Goal: Use online tool/utility: Utilize a website feature to perform a specific function

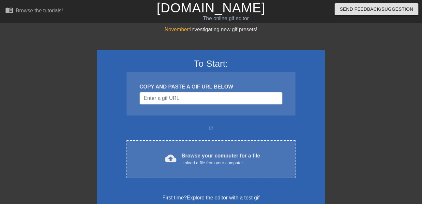
click at [395, 69] on div at bounding box center [382, 123] width 98 height 195
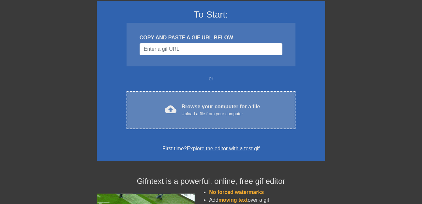
scroll to position [52, 0]
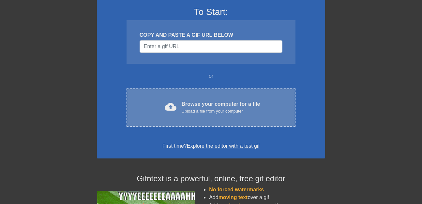
click at [219, 115] on div "cloud_upload Browse your computer for a file Upload a file from your computer C…" at bounding box center [210, 108] width 169 height 38
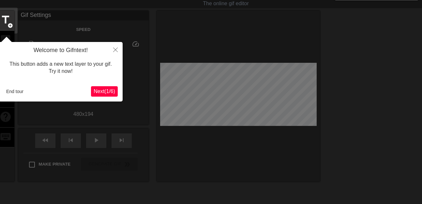
scroll to position [15, 0]
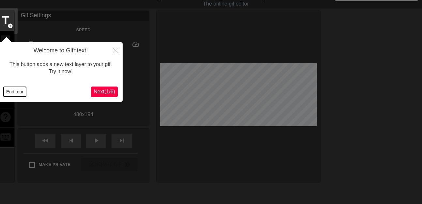
click at [17, 92] on button "End tour" at bounding box center [15, 92] width 22 height 10
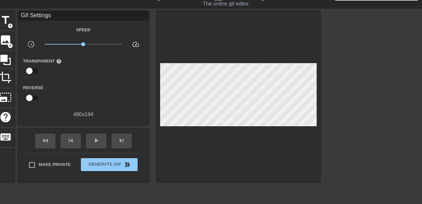
drag, startPoint x: 383, startPoint y: 84, endPoint x: 359, endPoint y: 91, distance: 24.3
click at [383, 84] on div at bounding box center [376, 108] width 98 height 195
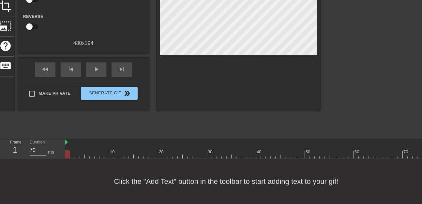
scroll to position [77, 0]
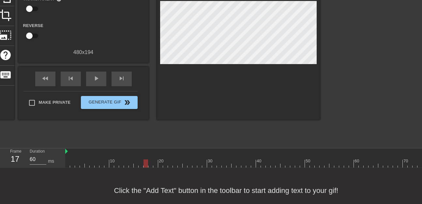
type input "70"
drag, startPoint x: 78, startPoint y: 164, endPoint x: 140, endPoint y: 168, distance: 62.0
click at [140, 168] on div "menu_book Browse the tutorials! [DOMAIN_NAME] The online gif editor Send Feedba…" at bounding box center [211, 68] width 422 height 290
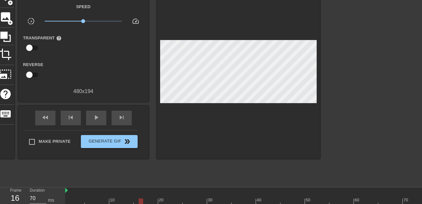
scroll to position [39, 0]
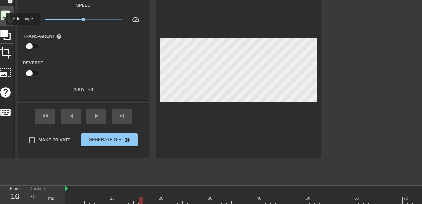
click at [2, 19] on span "image" at bounding box center [5, 15] width 12 height 12
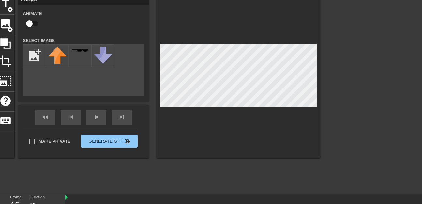
scroll to position [22, 0]
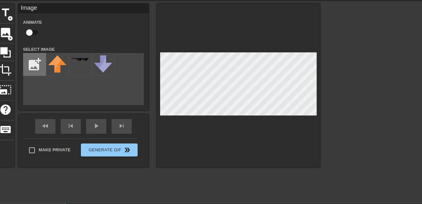
click at [37, 65] on input "file" at bounding box center [34, 64] width 22 height 22
type input "C:\fakepath\mc-gtp-1270.webp"
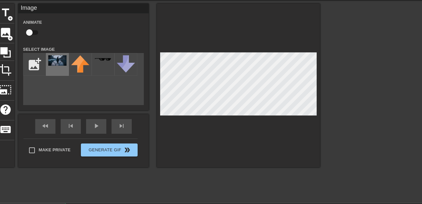
click at [54, 65] on img at bounding box center [57, 60] width 18 height 10
click at [255, 120] on div at bounding box center [238, 86] width 163 height 164
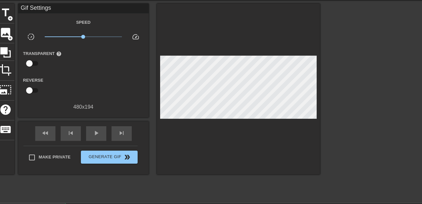
click at [112, 93] on div "Reverse" at bounding box center [83, 86] width 130 height 21
drag, startPoint x: 345, startPoint y: 149, endPoint x: 326, endPoint y: 142, distance: 20.3
click at [332, 145] on div at bounding box center [376, 101] width 98 height 195
drag, startPoint x: 299, startPoint y: 134, endPoint x: 302, endPoint y: 120, distance: 14.3
click at [300, 131] on div at bounding box center [238, 89] width 163 height 171
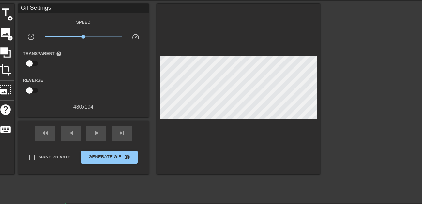
drag, startPoint x: 182, startPoint y: 137, endPoint x: 130, endPoint y: 125, distance: 54.1
click at [181, 137] on div at bounding box center [238, 89] width 163 height 171
click at [335, 80] on div at bounding box center [376, 101] width 98 height 195
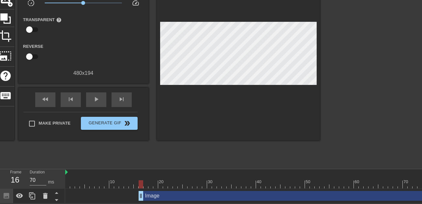
scroll to position [56, 1]
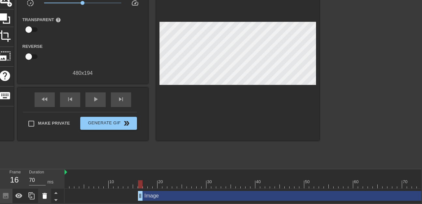
click at [44, 197] on icon at bounding box center [44, 196] width 5 height 6
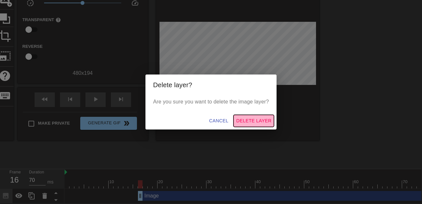
click at [250, 120] on span "Delete Layer" at bounding box center [253, 121] width 35 height 8
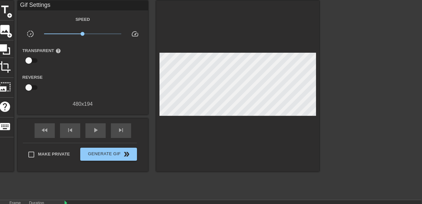
scroll to position [24, 1]
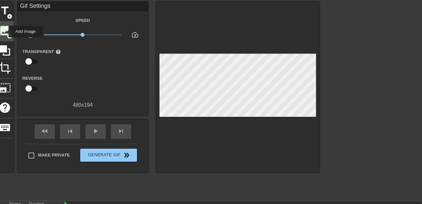
click at [4, 32] on span "image" at bounding box center [5, 30] width 12 height 12
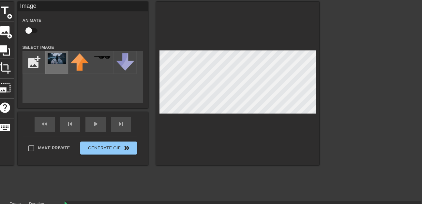
click at [50, 61] on img at bounding box center [57, 58] width 18 height 10
click at [259, 121] on div at bounding box center [237, 84] width 163 height 164
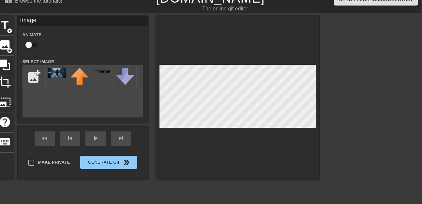
scroll to position [12, 1]
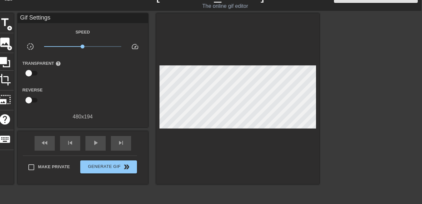
click at [334, 90] on div at bounding box center [376, 110] width 98 height 195
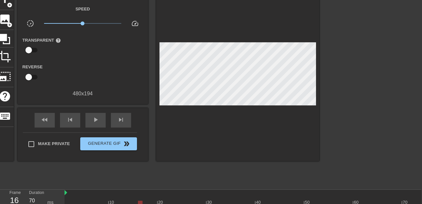
scroll to position [56, 1]
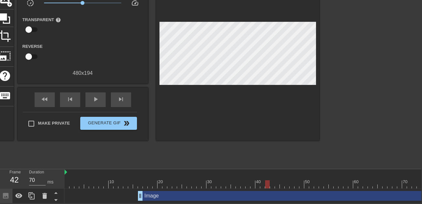
drag, startPoint x: 148, startPoint y: 181, endPoint x: 261, endPoint y: 181, distance: 112.7
click at [267, 182] on div at bounding box center [395, 184] width 660 height 8
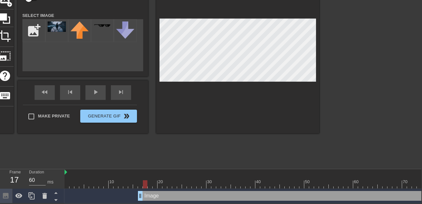
type input "70"
drag, startPoint x: 245, startPoint y: 182, endPoint x: 232, endPoint y: 168, distance: 19.6
click at [140, 183] on div at bounding box center [395, 184] width 660 height 8
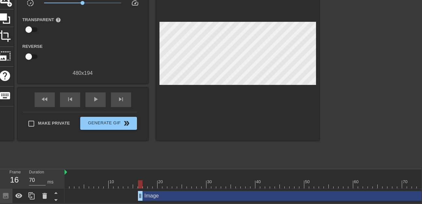
drag, startPoint x: 371, startPoint y: 130, endPoint x: 366, endPoint y: 119, distance: 12.5
click at [370, 116] on div at bounding box center [376, 67] width 98 height 195
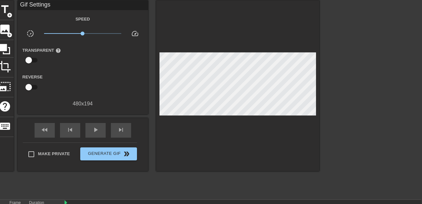
scroll to position [26, 1]
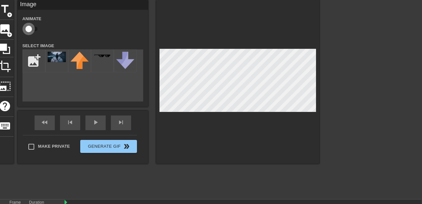
click at [30, 28] on input "checkbox" at bounding box center [28, 29] width 37 height 12
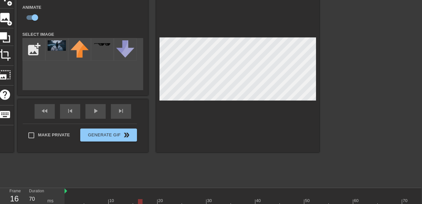
scroll to position [38, 1]
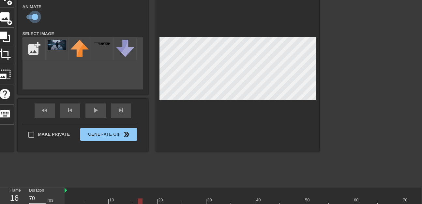
click at [31, 15] on input "checkbox" at bounding box center [34, 17] width 37 height 12
checkbox input "false"
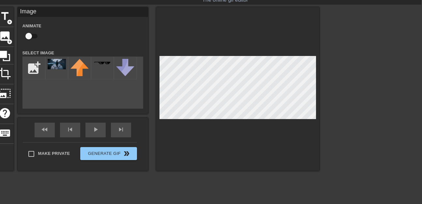
scroll to position [18, 1]
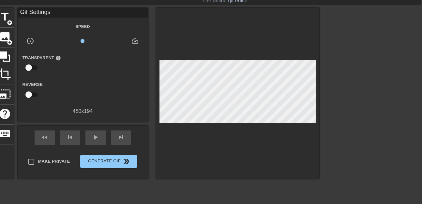
click at [240, 59] on div at bounding box center [237, 93] width 163 height 171
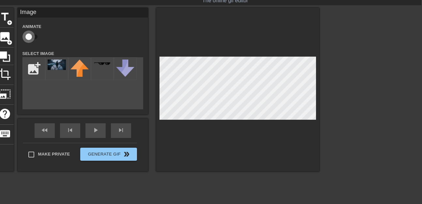
click at [32, 36] on input "checkbox" at bounding box center [28, 37] width 37 height 12
checkbox input "true"
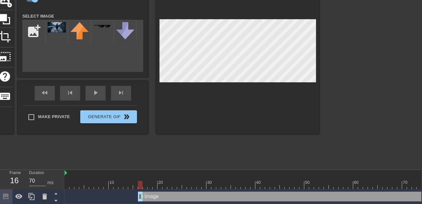
scroll to position [56, 1]
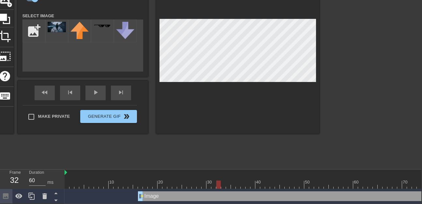
drag, startPoint x: 145, startPoint y: 184, endPoint x: 246, endPoint y: 133, distance: 112.9
click at [218, 188] on div at bounding box center [395, 185] width 660 height 8
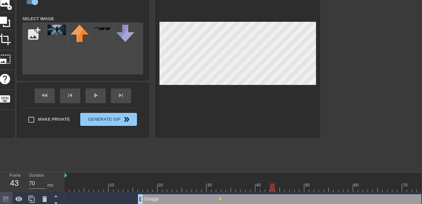
scroll to position [54, 1]
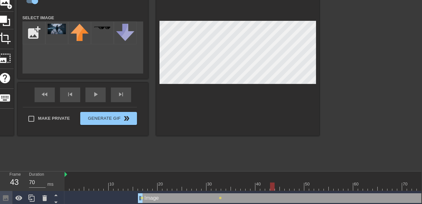
drag, startPoint x: 226, startPoint y: 185, endPoint x: 274, endPoint y: 189, distance: 47.5
click at [274, 190] on div at bounding box center [395, 187] width 660 height 8
click at [282, 189] on div at bounding box center [395, 187] width 660 height 8
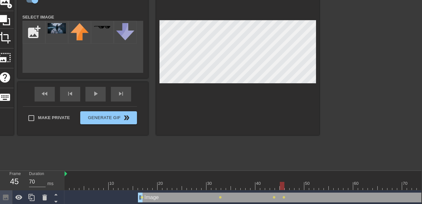
scroll to position [56, 1]
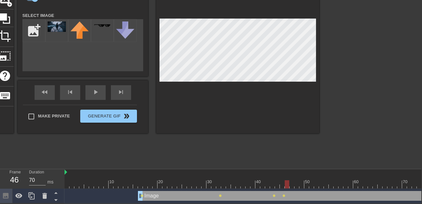
click at [285, 185] on div at bounding box center [286, 184] width 5 height 8
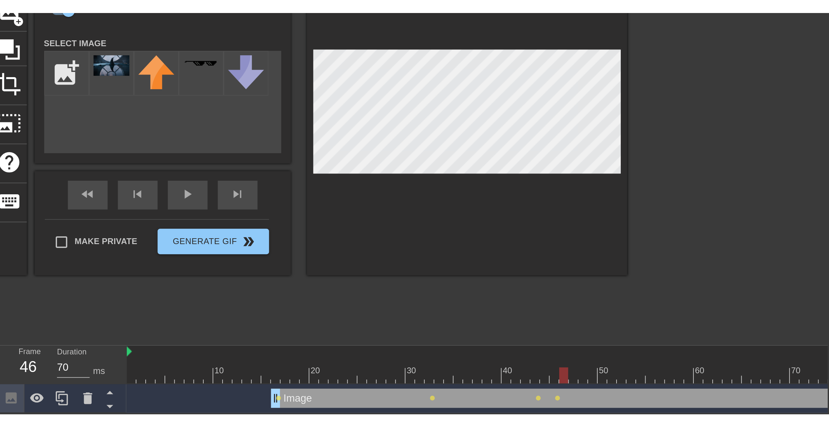
scroll to position [0, 1]
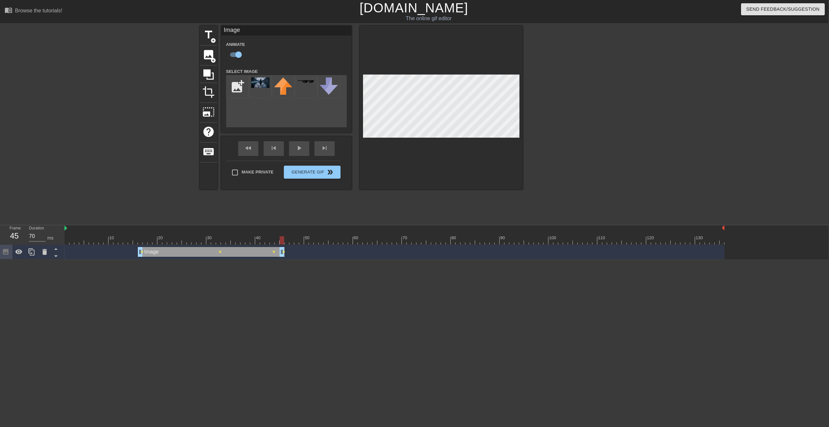
drag, startPoint x: 723, startPoint y: 253, endPoint x: 285, endPoint y: 284, distance: 439.0
click at [285, 204] on html "menu_book Browse the tutorials! [DOMAIN_NAME] The online gif editor Send Feedba…" at bounding box center [413, 130] width 829 height 260
drag, startPoint x: 268, startPoint y: 235, endPoint x: 185, endPoint y: 246, distance: 83.8
click at [185, 204] on div "10 20 30 40 50 60 70 80 90 100 110 120 130 Image drag_handle drag_handle lens l…" at bounding box center [447, 242] width 764 height 34
type input "60"
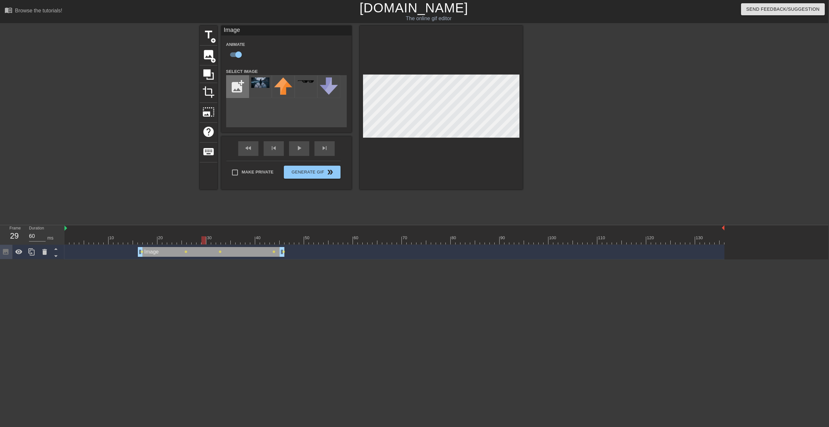
drag, startPoint x: 188, startPoint y: 240, endPoint x: 232, endPoint y: 96, distance: 151.3
click at [206, 204] on div "10 20 30 40 50 60 70 80 90 100 110 120 130 Image drag_handle drag_handle lens l…" at bounding box center [447, 242] width 764 height 34
click at [235, 53] on input "checkbox" at bounding box center [238, 55] width 37 height 12
click at [236, 54] on input "checkbox" at bounding box center [232, 55] width 37 height 12
checkbox input "true"
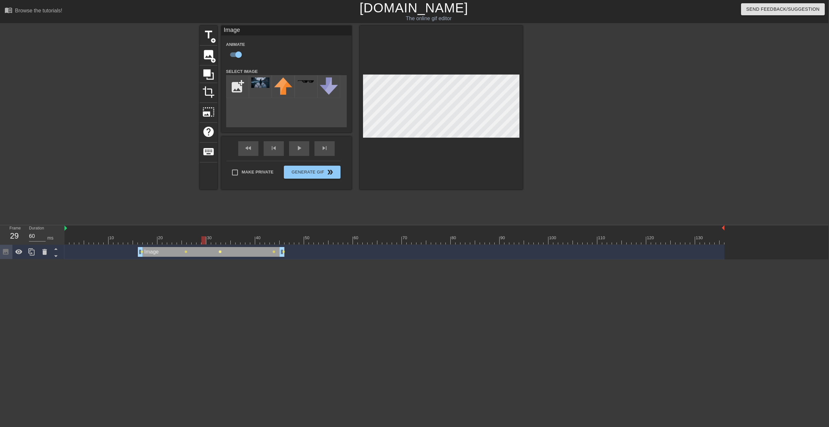
click at [220, 204] on span "lens" at bounding box center [220, 252] width 3 height 3
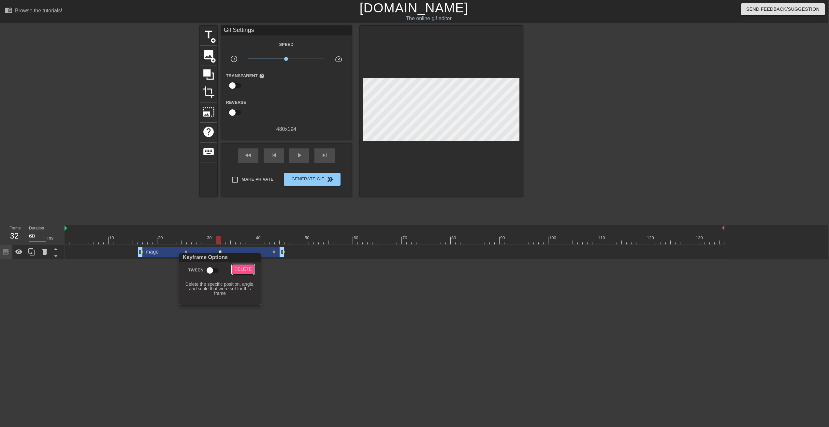
click at [240, 204] on span "Delete" at bounding box center [243, 269] width 17 height 7
drag, startPoint x: 166, startPoint y: 242, endPoint x: 245, endPoint y: 247, distance: 79.3
click at [245, 204] on div "10 20 30 40 50 60 70 80 90 100 110 120 130 Image drag_handle drag_handle lens l…" at bounding box center [447, 242] width 764 height 34
click at [274, 204] on span "lens" at bounding box center [273, 252] width 3 height 3
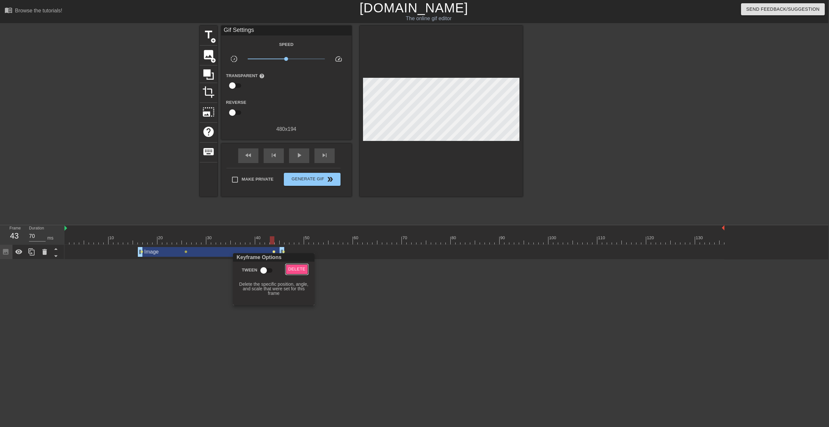
drag, startPoint x: 297, startPoint y: 270, endPoint x: 287, endPoint y: 264, distance: 12.0
click at [296, 204] on span "Delete" at bounding box center [296, 269] width 17 height 7
click at [283, 204] on span "lens" at bounding box center [283, 252] width 3 height 3
click at [309, 204] on span "Delete" at bounding box center [306, 269] width 17 height 7
drag, startPoint x: 201, startPoint y: 243, endPoint x: 192, endPoint y: 248, distance: 10.1
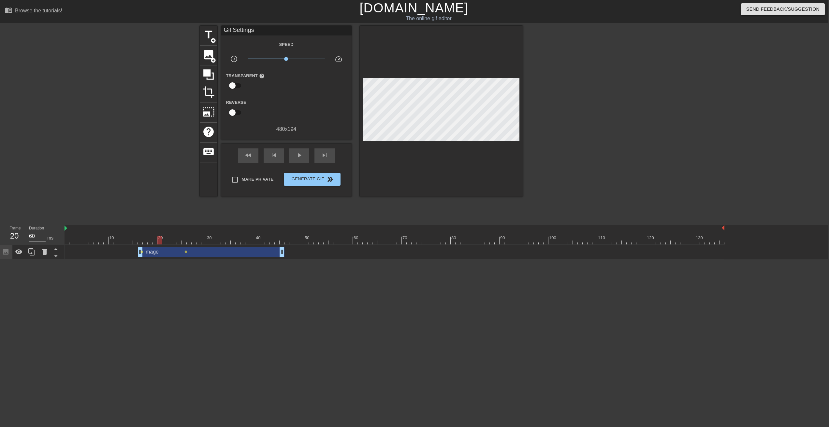
click at [192, 204] on div "10 20 30 40 50 60 70 80 90 100 110 120 130 Image drag_handle drag_handle lens l…" at bounding box center [447, 242] width 764 height 34
drag, startPoint x: 163, startPoint y: 239, endPoint x: 224, endPoint y: 248, distance: 61.8
click at [224, 204] on div "10 20 30 40 50 60 70 80 90 100 110 120 130 Image drag_handle drag_handle lens l…" at bounding box center [447, 242] width 764 height 34
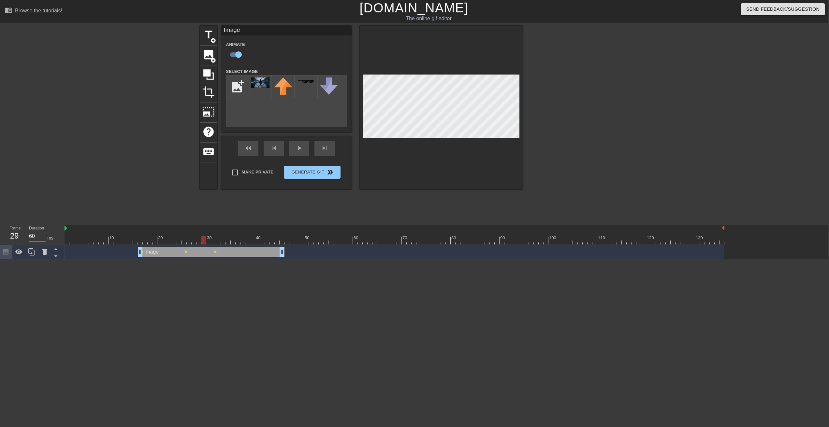
drag, startPoint x: 212, startPoint y: 241, endPoint x: 206, endPoint y: 245, distance: 7.3
click at [204, 204] on div "10 20 30 40 50 60 70 80 90 100 110 120 130" at bounding box center [395, 235] width 660 height 20
click at [215, 204] on span "lens" at bounding box center [215, 252] width 3 height 3
type input "70"
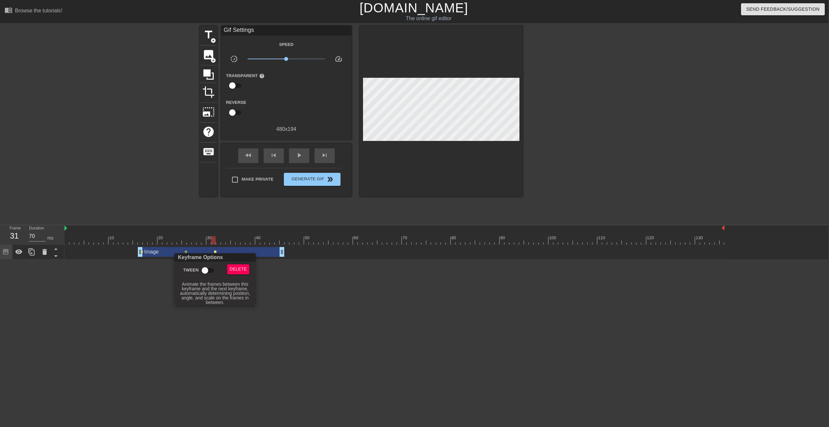
click at [208, 204] on input "Tween" at bounding box center [204, 271] width 37 height 12
checkbox input "true"
click at [288, 204] on div at bounding box center [414, 213] width 829 height 427
drag, startPoint x: 207, startPoint y: 241, endPoint x: 278, endPoint y: 246, distance: 71.2
click at [278, 204] on div "10 20 30 40 50 60 70 80 90 100 110 120 130 Image drag_handle drag_handle lens l…" at bounding box center [447, 242] width 764 height 34
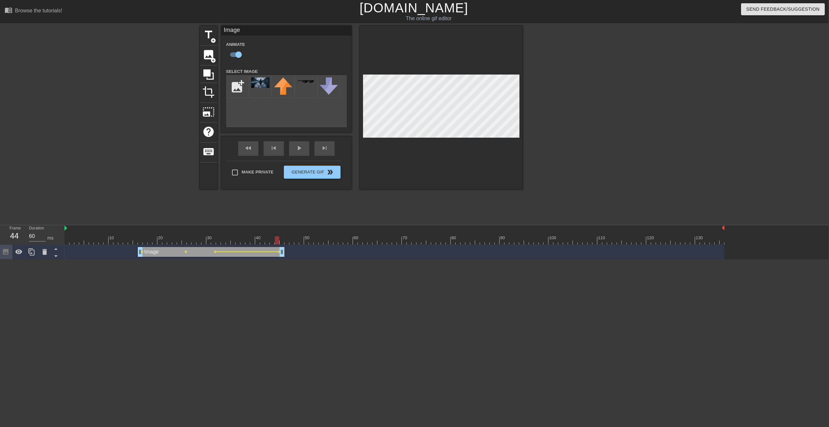
type input "70"
click at [238, 204] on div at bounding box center [395, 241] width 660 height 8
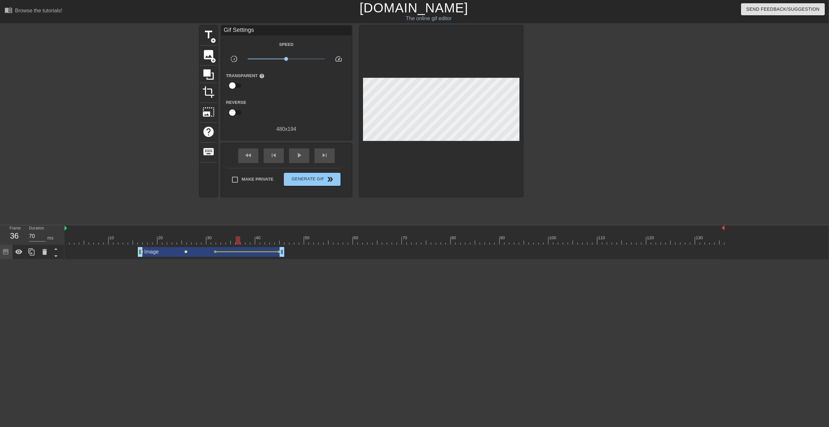
click at [184, 204] on span "lens" at bounding box center [185, 252] width 3 height 3
click at [177, 204] on input "Tween" at bounding box center [175, 271] width 37 height 12
checkbox input "true"
click at [142, 204] on div at bounding box center [414, 213] width 829 height 427
click at [142, 204] on span "lens" at bounding box center [141, 252] width 3 height 3
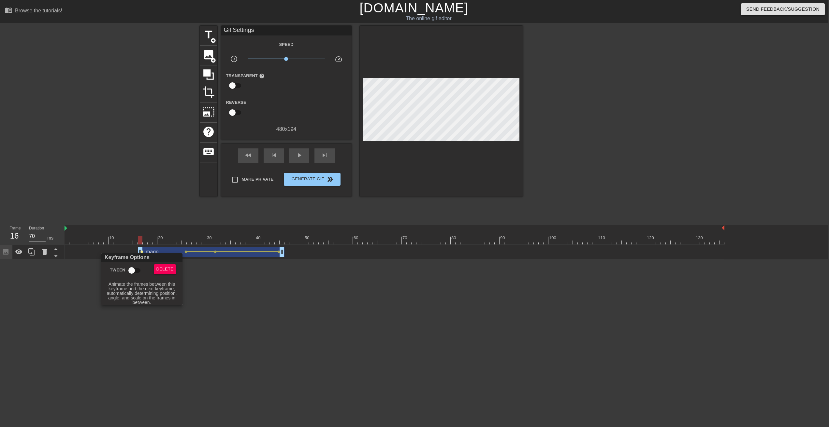
click at [136, 204] on input "Tween" at bounding box center [131, 271] width 37 height 12
checkbox input "true"
drag, startPoint x: 165, startPoint y: 235, endPoint x: 148, endPoint y: 240, distance: 17.5
click at [165, 204] on div at bounding box center [414, 213] width 829 height 427
drag, startPoint x: 147, startPoint y: 240, endPoint x: 277, endPoint y: 247, distance: 129.5
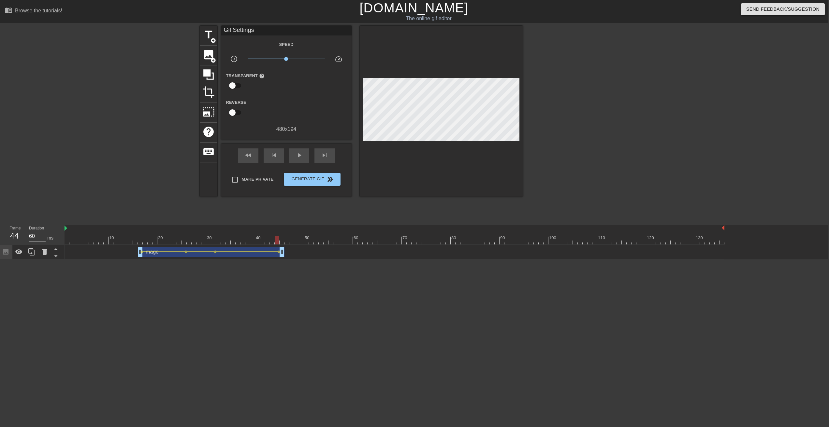
click at [277, 204] on div "10 20 30 40 50 60 70 80 90 100 110 120 130 Image drag_handle drag_handle lens l…" at bounding box center [447, 242] width 764 height 34
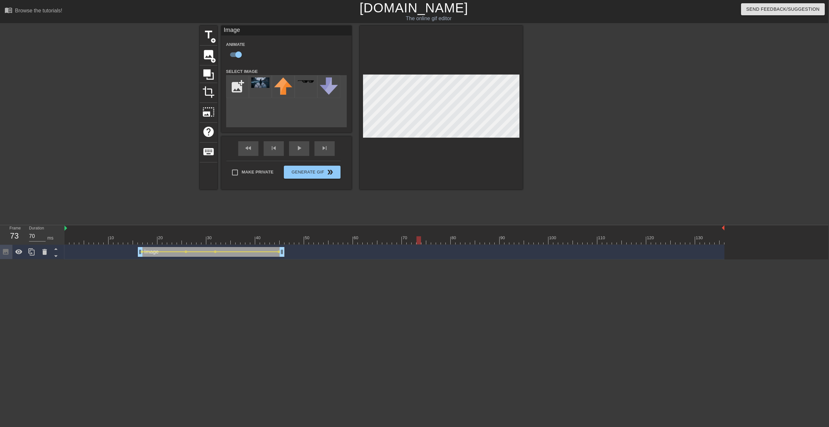
type input "60"
drag, startPoint x: 223, startPoint y: 237, endPoint x: 422, endPoint y: 249, distance: 199.4
click at [421, 204] on div "10 20 30 40 50 60 70 80 90 100 110 120 130 Image drag_handle drag_handle lens l…" at bounding box center [447, 242] width 764 height 34
click at [240, 91] on input "file" at bounding box center [237, 87] width 22 height 22
click at [264, 81] on img at bounding box center [260, 83] width 18 height 10
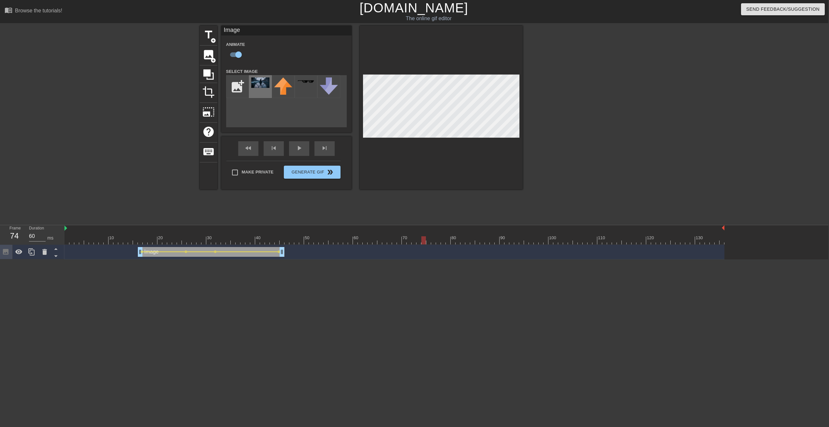
click at [259, 85] on img at bounding box center [260, 83] width 18 height 10
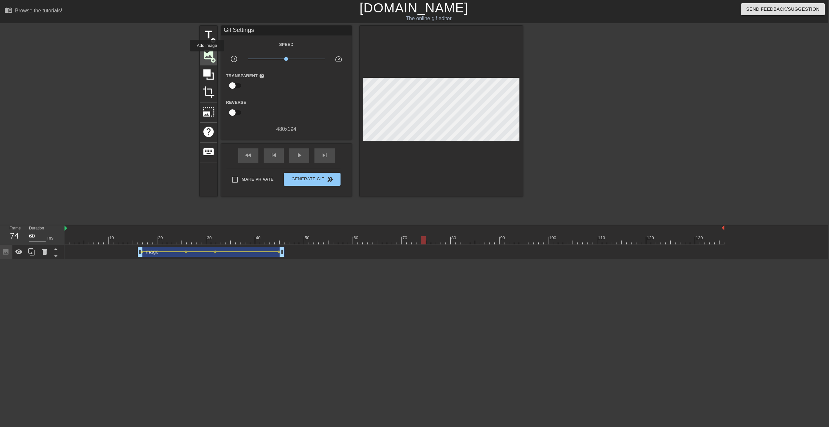
click at [207, 56] on span "image" at bounding box center [208, 55] width 12 height 12
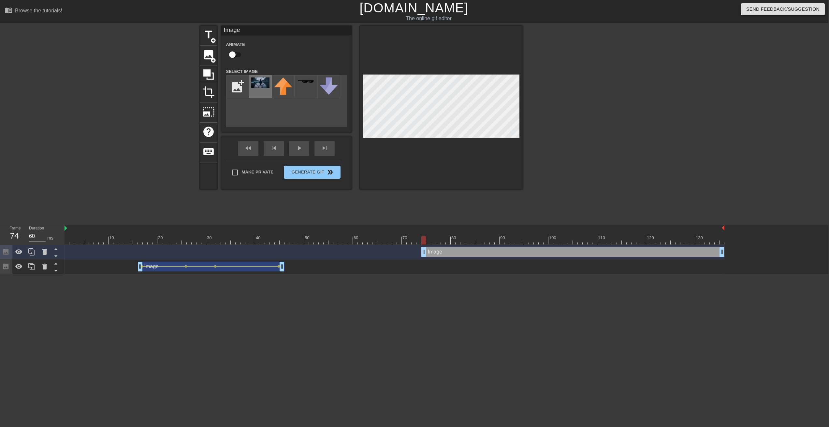
click at [258, 86] on img at bounding box center [260, 83] width 18 height 10
click at [421, 164] on div at bounding box center [441, 108] width 163 height 164
click at [421, 146] on div at bounding box center [441, 108] width 163 height 164
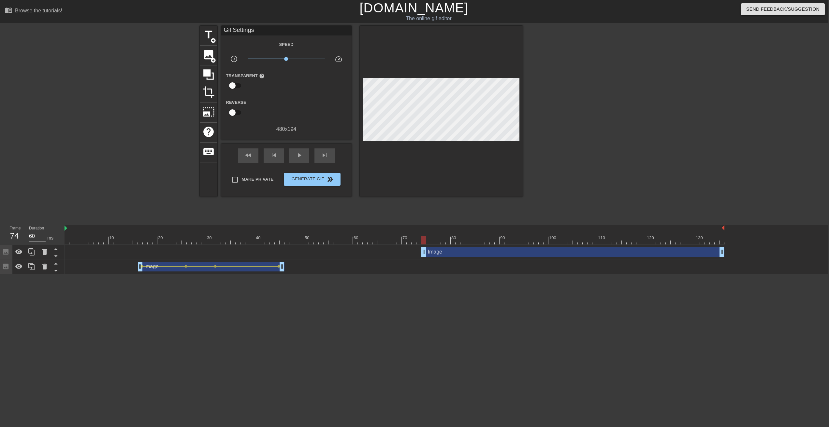
click at [421, 145] on div at bounding box center [441, 111] width 163 height 171
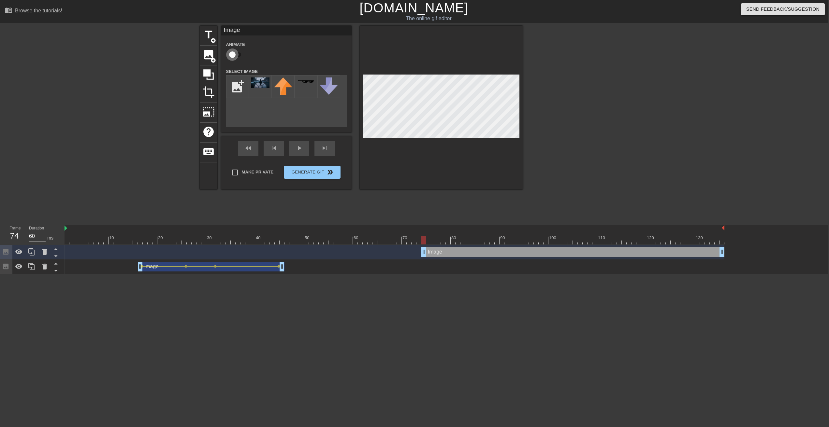
click at [235, 55] on input "checkbox" at bounding box center [232, 55] width 37 height 12
checkbox input "true"
drag, startPoint x: 424, startPoint y: 240, endPoint x: 442, endPoint y: 244, distance: 18.7
click at [421, 204] on div at bounding box center [443, 241] width 5 height 8
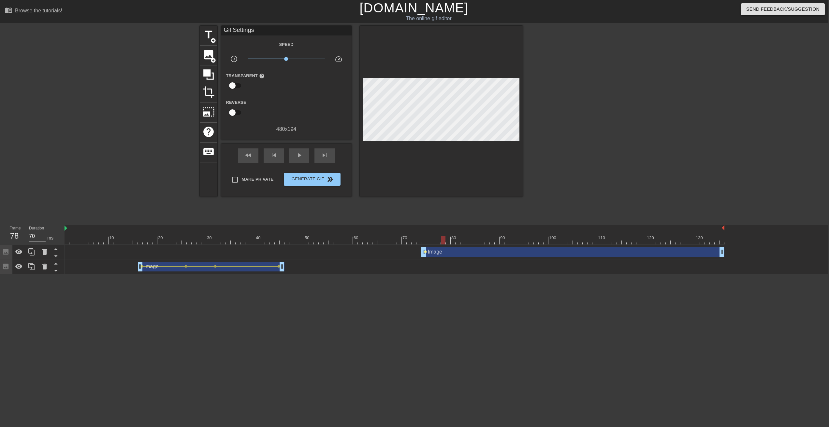
click at [421, 204] on span "lens" at bounding box center [425, 252] width 3 height 3
type input "60"
click at [418, 204] on input "Tween" at bounding box center [414, 271] width 37 height 12
checkbox input "true"
click at [421, 204] on div at bounding box center [414, 213] width 829 height 427
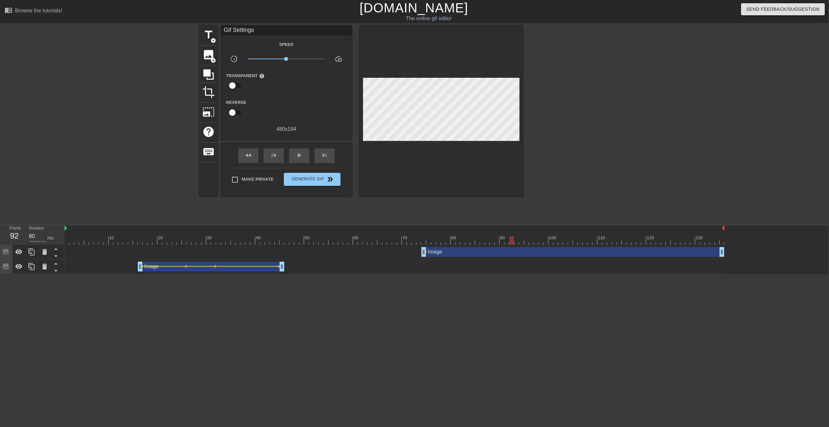
drag, startPoint x: 430, startPoint y: 239, endPoint x: 509, endPoint y: 246, distance: 79.1
click at [421, 204] on div "10 20 30 40 50 60 70 80 90 100 110 120 130 Image drag_handle drag_handle lens I…" at bounding box center [447, 249] width 764 height 49
drag, startPoint x: 496, startPoint y: 240, endPoint x: 547, endPoint y: 244, distance: 51.6
click at [421, 204] on div at bounding box center [395, 241] width 660 height 8
drag, startPoint x: 722, startPoint y: 252, endPoint x: 548, endPoint y: 258, distance: 174.4
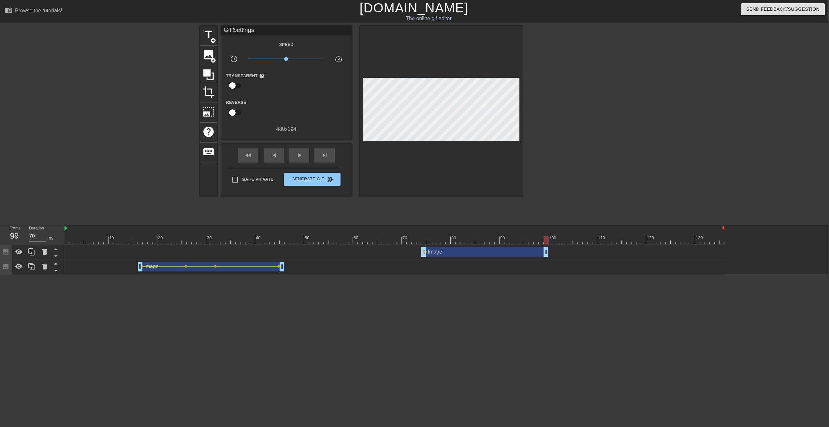
click at [421, 204] on div "Image drag_handle drag_handle lens" at bounding box center [395, 252] width 660 height 15
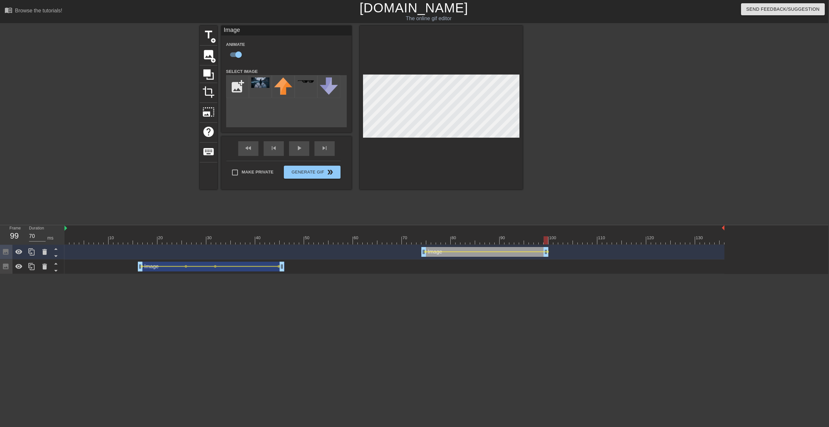
click at [421, 204] on div at bounding box center [395, 228] width 660 height 7
drag, startPoint x: 421, startPoint y: 233, endPoint x: 429, endPoint y: 251, distance: 19.1
click at [421, 204] on div at bounding box center [423, 236] width 5 height 8
drag, startPoint x: 424, startPoint y: 241, endPoint x: 597, endPoint y: 251, distance: 173.2
click at [421, 204] on div "10 20 30 40 50 60 70 80 90 100 110 120 130 Image drag_handle drag_handle lens l…" at bounding box center [447, 249] width 764 height 49
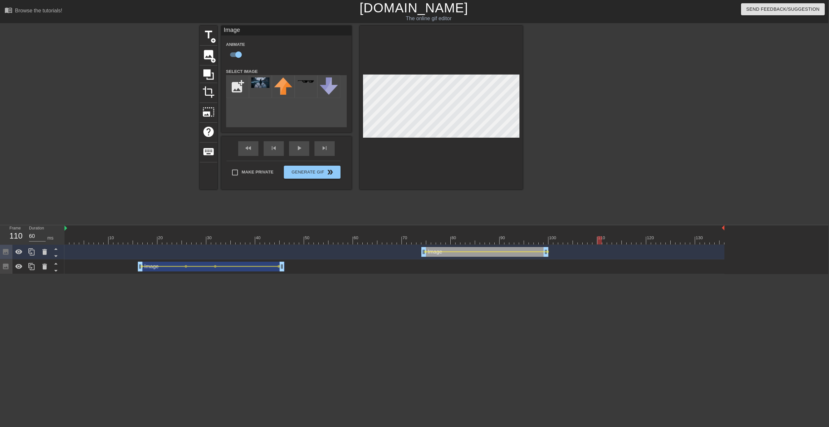
type input "60"
click at [207, 37] on span "title" at bounding box center [208, 35] width 12 height 12
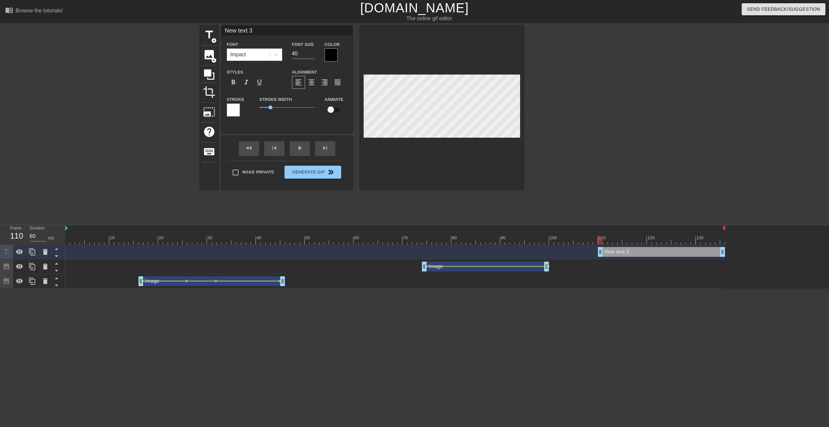
scroll to position [0, 1]
type input "F"
type textarea "F"
type input "Fe"
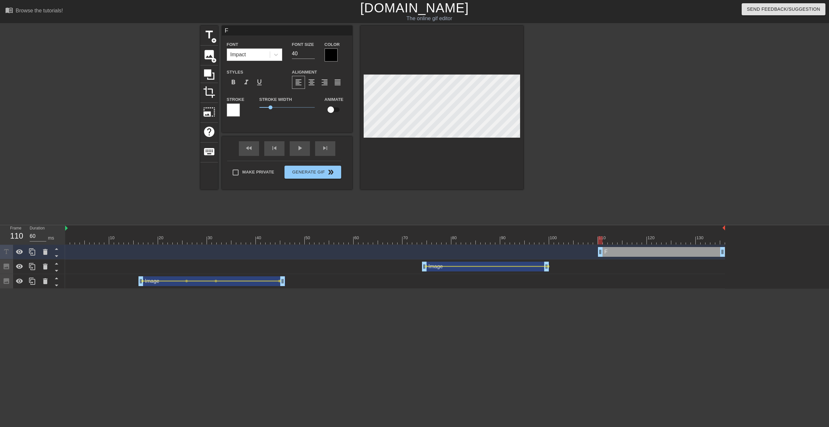
type textarea "Fe"
type input "Fee"
type textarea "Fee"
type input "Feel"
type textarea "Feel"
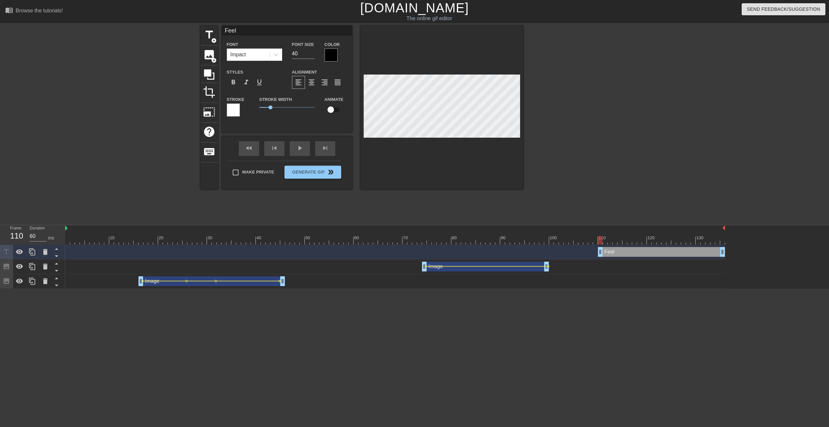
type input "Feel"
type textarea "Feel"
type input "Feel i"
type textarea "Feel i"
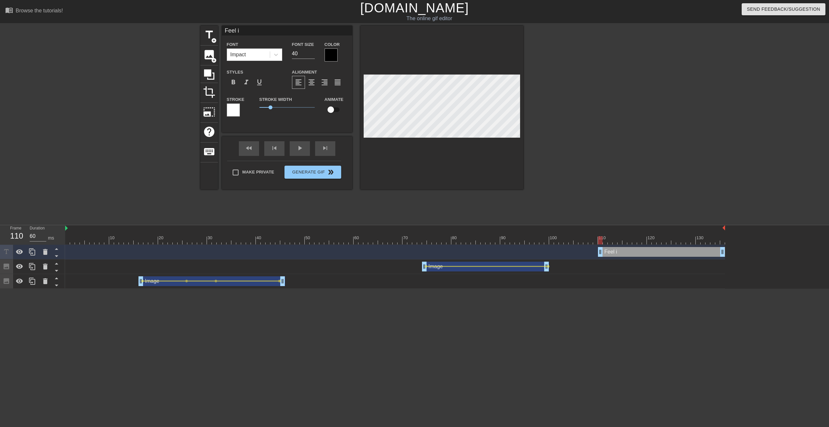
type input "Feel il"
type textarea "Feel il"
type input "Feel i"
type textarea "Feel i"
type input "Feel"
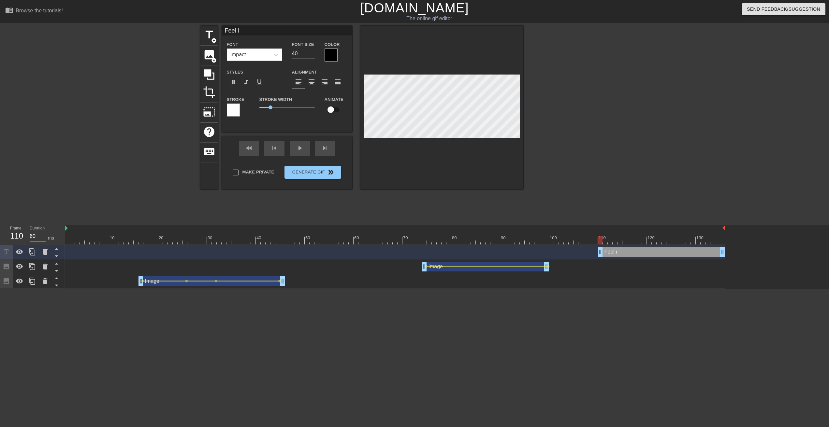
type textarea "Feel"
type input "Feel l"
type textarea "Feel l"
type input "Feel li"
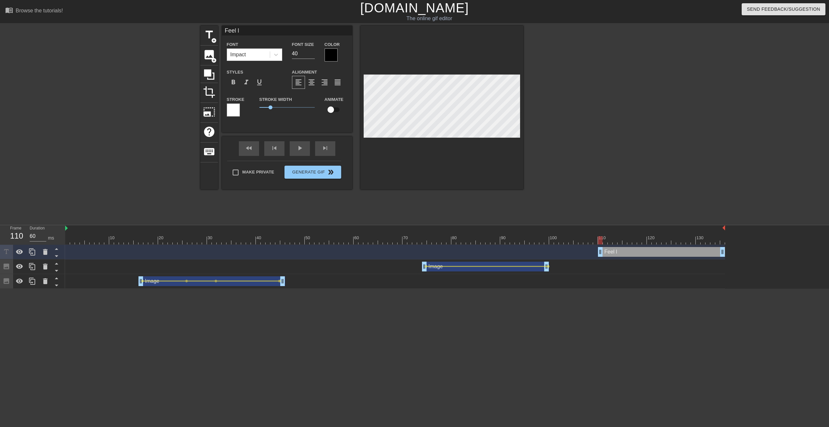
type textarea "Feel li"
type input "Feel lik"
type textarea "Feel lik"
type input "Feel like"
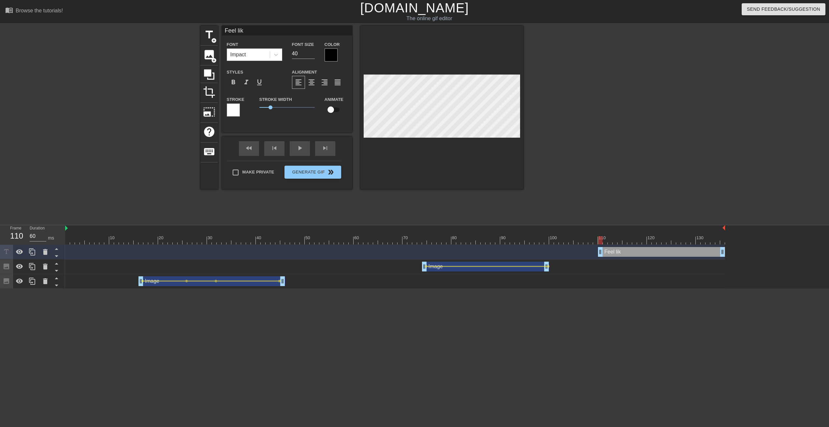
type textarea "Feel like"
type input "Feel like"
type textarea "Feel like"
type input "Feel like I"
type textarea "Feel like I"
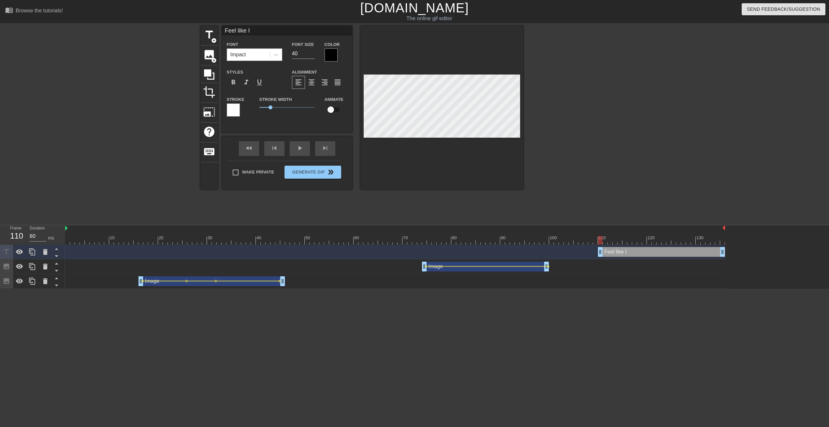
type input "Feel like I'"
type textarea "Feel like I'"
type input "Feel like I'v"
type textarea "Feel like I'v"
type input "Feel like I've"
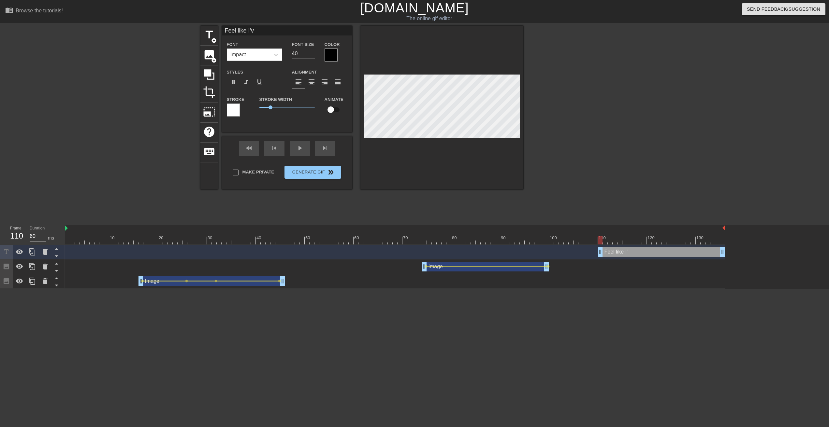
type textarea "Feel like I've"
type input "Feel like I've"
type textarea "Feel like I've"
type input "Feel like I've d"
type textarea "Feel like I've d"
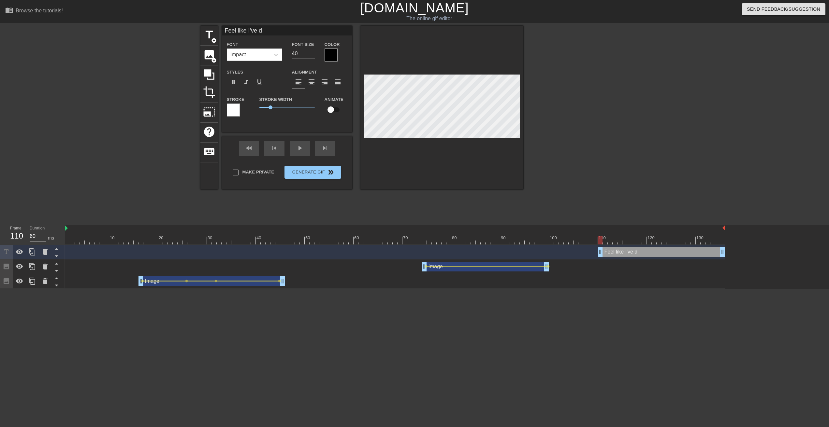
type input "Feel like I've do"
type textarea "Feel like I've do"
type input "Feel like I've don"
type textarea "Feel like I've done"
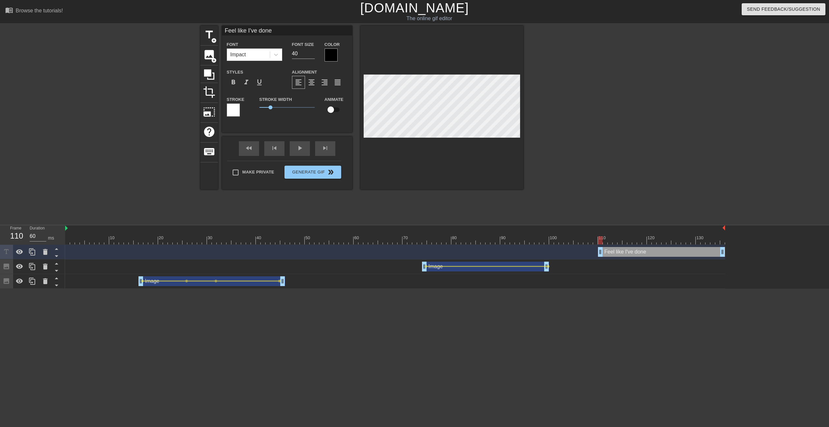
type input "Feel like I've done"
type textarea "Feel like I've done"
type input "Feel like I've done t"
type textarea "Feel like I've done t"
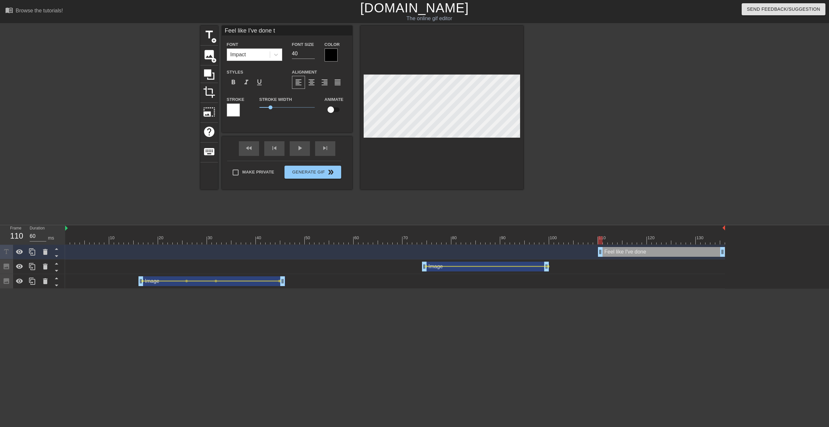
type input "Feel like I've done th"
type textarea "Feel like I've done th"
type input "Feel like I've done thi"
type textarea "Feel like I've done thi"
type input "Feel like I've done th"
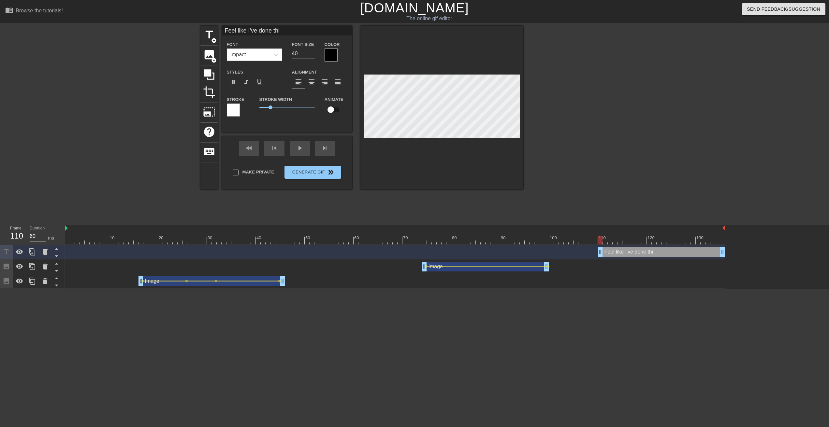
type textarea "Feel like I've done th"
type input "Feel like I've done t"
type textarea "Feel like I've done t"
type input "Feel like I've done"
type textarea "Feel like I've done"
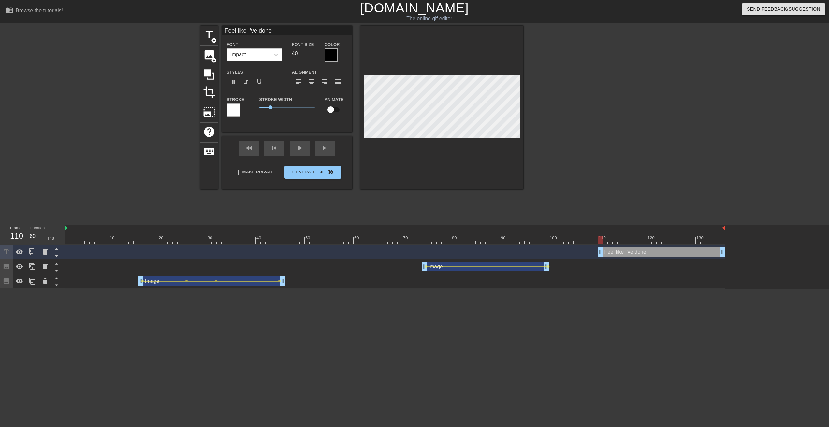
type input "Feel like I've done t"
type textarea "Feel like I've done t"
type input "Feel like I've done th"
type textarea "Feel like I've done thi"
type input "Feel like I've done thin"
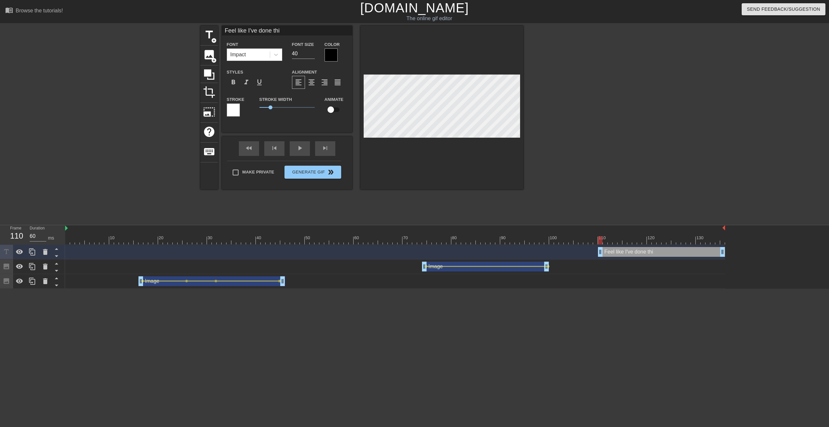
type textarea "Feel like I've done thin"
type input "Feel like I've done thins"
type textarea "Feel like I've done thins"
type input "Feel like I've done thins"
type textarea "Feel like I've done thins"
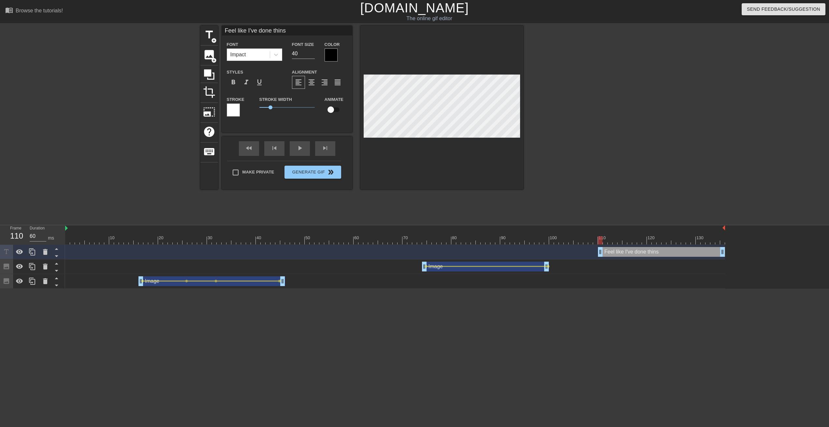
type input "Feel like I've done thins"
type textarea "Feel like I've done thins"
type input "Feel like I've done thin"
type textarea "Feel like I've done thin"
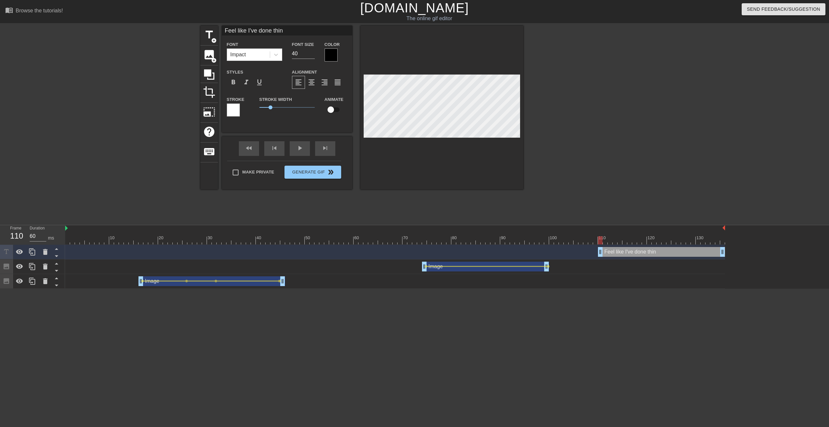
type input "Feel like I've done thi"
type textarea "Feel like I've done thi"
type input "Feel like I've done this"
type textarea "Feel like I've done this"
type input "Feel like I've done this"
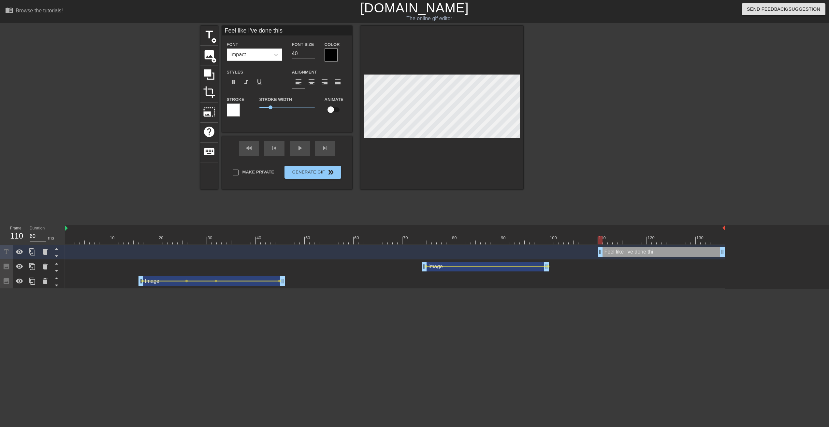
type textarea "Feel like I've done this"
type input "Feel like I've done this o"
type textarea "Feel like I've done this o"
type input "Feel like I've done this on"
type textarea "Feel like I've done this on"
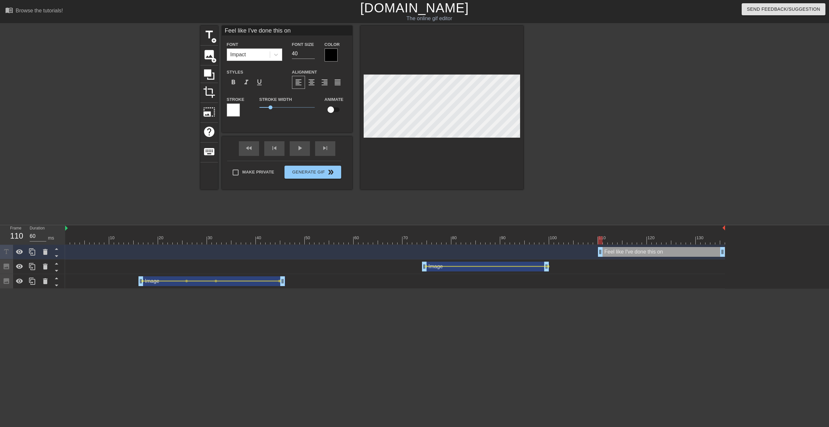
type input "Feel like I've done this one"
type textarea "Feel like I've done this one"
type input "Feel like I've done this one"
type textarea "Feel like I've done this one"
type input "Feel like I've done this one b"
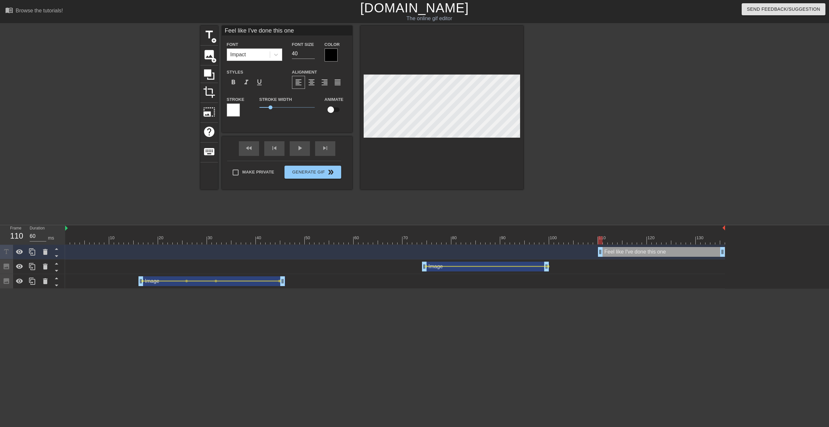
type textarea "Feel like I've done this one b"
type input "Feel like I've done this one be"
type textarea "Feel like I've done this one be"
type input "Feel like I've done this one bef"
type textarea "Feel like I've done this one bef"
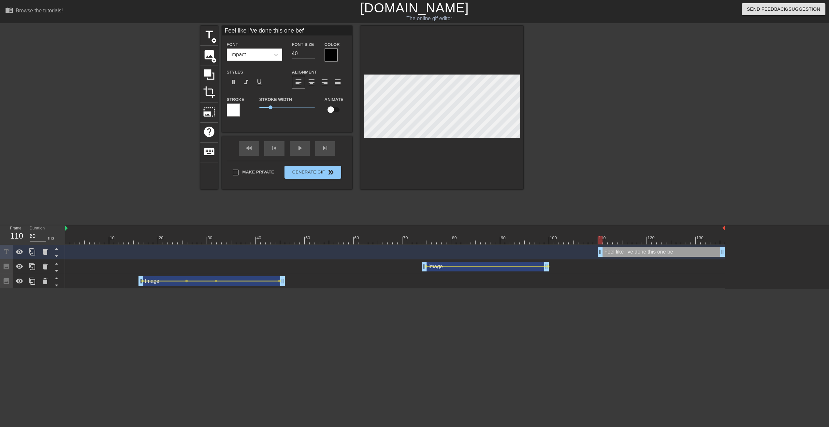
type input "Feel like I've done this one befo"
type textarea "Feel like I've done this one befo"
type input "Feel like I've done this one befor"
type textarea "Feel like I've done this one befor"
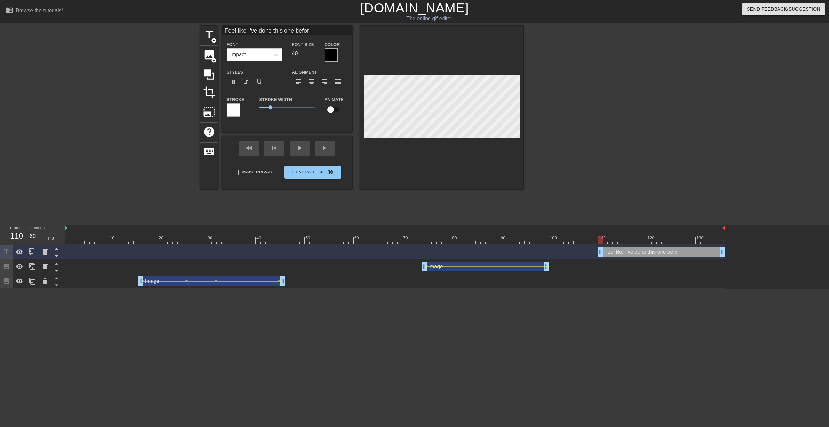
type input "Feel like I've done this one before"
type textarea "Feel like I've done this one before"
click at [313, 55] on input "39" at bounding box center [303, 54] width 23 height 10
click at [313, 55] on input "38" at bounding box center [303, 54] width 23 height 10
click at [313, 55] on input "37" at bounding box center [303, 54] width 23 height 10
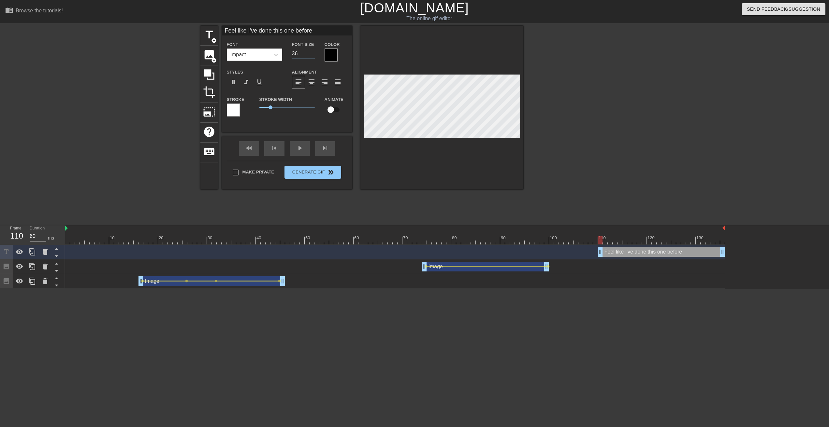
click at [313, 55] on input "36" at bounding box center [303, 54] width 23 height 10
click at [313, 55] on input "35" at bounding box center [303, 54] width 23 height 10
click at [313, 55] on input "34" at bounding box center [303, 54] width 23 height 10
click at [313, 55] on input "33" at bounding box center [303, 54] width 23 height 10
click at [313, 55] on input "32" at bounding box center [303, 54] width 23 height 10
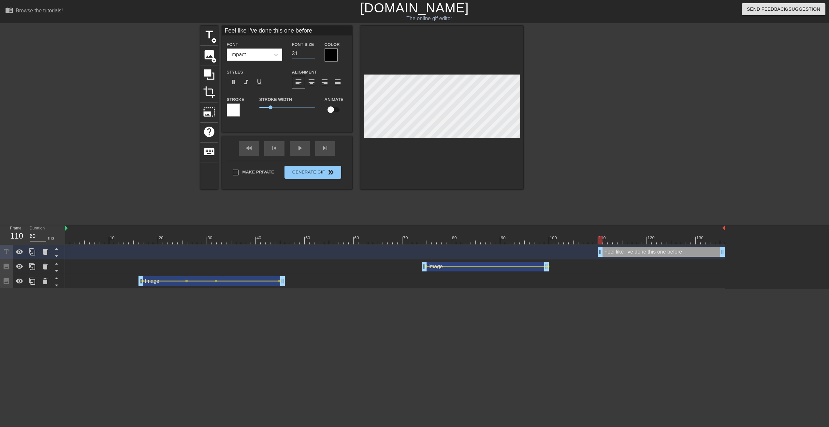
click at [313, 55] on input "31" at bounding box center [303, 54] width 23 height 10
click at [313, 55] on input "30" at bounding box center [303, 54] width 23 height 10
click at [313, 55] on input "29" at bounding box center [303, 54] width 23 height 10
click at [313, 55] on input "28" at bounding box center [303, 54] width 23 height 10
click at [313, 55] on input "27" at bounding box center [303, 54] width 23 height 10
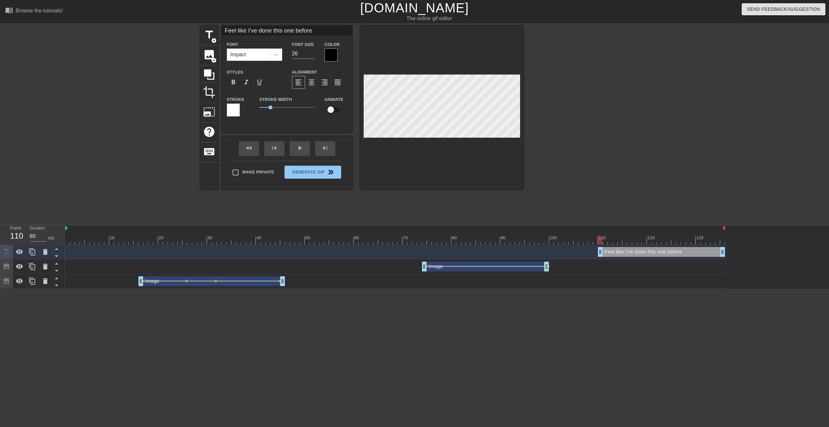
type input "26"
click at [313, 55] on input "26" at bounding box center [303, 54] width 23 height 10
type input "Feel like I've done this one before."
type textarea "Feel like I've done this one before."
drag, startPoint x: 548, startPoint y: 152, endPoint x: 514, endPoint y: 156, distance: 34.7
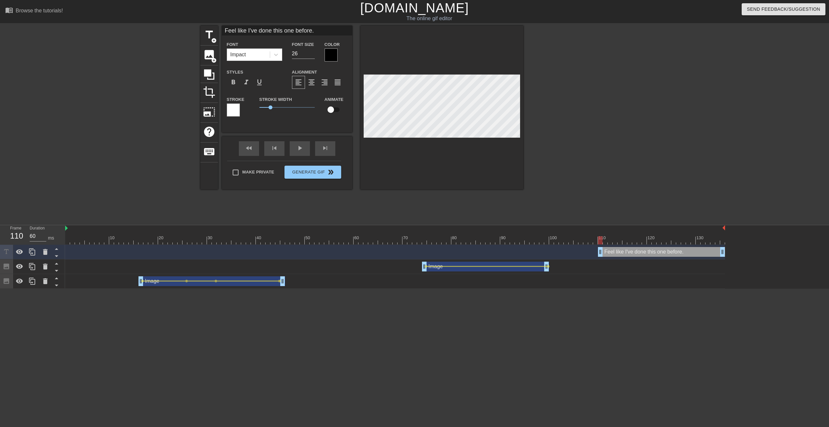
click at [421, 152] on div at bounding box center [580, 123] width 98 height 195
drag, startPoint x: 611, startPoint y: 151, endPoint x: 620, endPoint y: 161, distance: 12.9
click at [421, 154] on div at bounding box center [580, 123] width 98 height 195
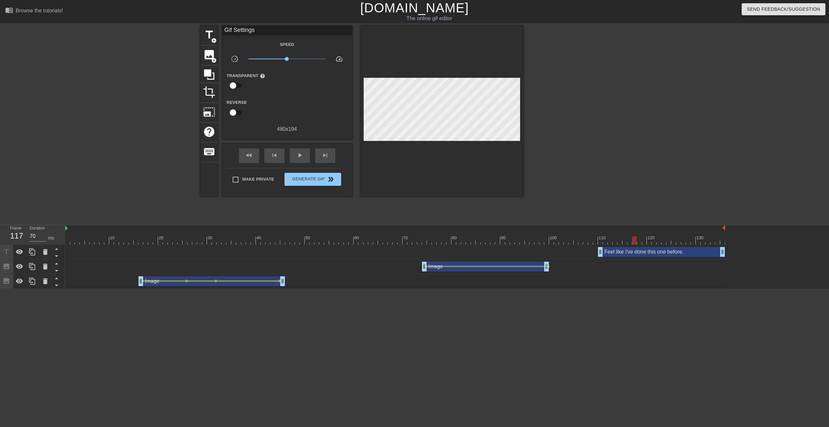
drag, startPoint x: 557, startPoint y: 241, endPoint x: 650, endPoint y: 247, distance: 92.7
click at [421, 204] on div at bounding box center [395, 241] width 660 height 8
drag, startPoint x: 722, startPoint y: 252, endPoint x: 688, endPoint y: 256, distance: 33.5
drag, startPoint x: 587, startPoint y: 235, endPoint x: 738, endPoint y: 243, distance: 151.4
click at [421, 204] on div "10 20 30 40 50 60 70 80 90 100 110 120 130 Feel like I've done this one before.…" at bounding box center [447, 257] width 764 height 64
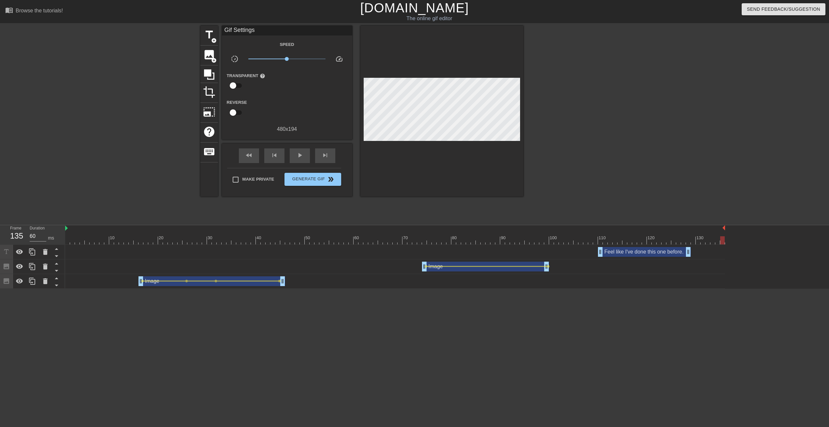
scroll to position [0, 0]
drag, startPoint x: 417, startPoint y: 236, endPoint x: 404, endPoint y: 238, distance: 12.9
click at [416, 204] on div "10 20 30 40 50 60 70 80 90 100 110 120 130" at bounding box center [395, 234] width 660 height 19
drag, startPoint x: 70, startPoint y: 239, endPoint x: 150, endPoint y: 257, distance: 81.4
click at [37, 204] on div "Frame 1 Duration 70 ms 10 20 30 40 50 60 70 80 90 100 110 120 130 Feel like I'v…" at bounding box center [414, 257] width 829 height 64
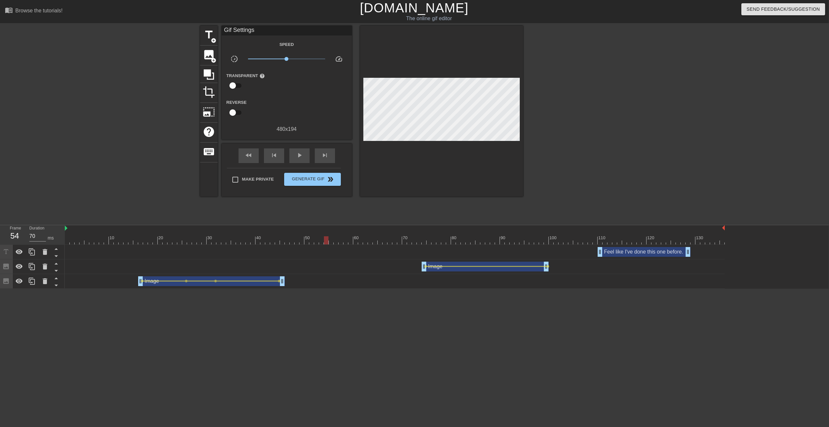
drag, startPoint x: 81, startPoint y: 237, endPoint x: 330, endPoint y: 247, distance: 249.4
click at [324, 204] on div "10 20 30 40 50 60 70 80 90 100 110 120 130 Feel like I've done this one before.…" at bounding box center [447, 257] width 764 height 64
drag, startPoint x: 347, startPoint y: 247, endPoint x: 329, endPoint y: 243, distance: 19.1
click at [352, 204] on div "Feel like I've done this one before. drag_handle drag_handle" at bounding box center [395, 252] width 660 height 10
drag, startPoint x: 334, startPoint y: 241, endPoint x: 708, endPoint y: 241, distance: 373.7
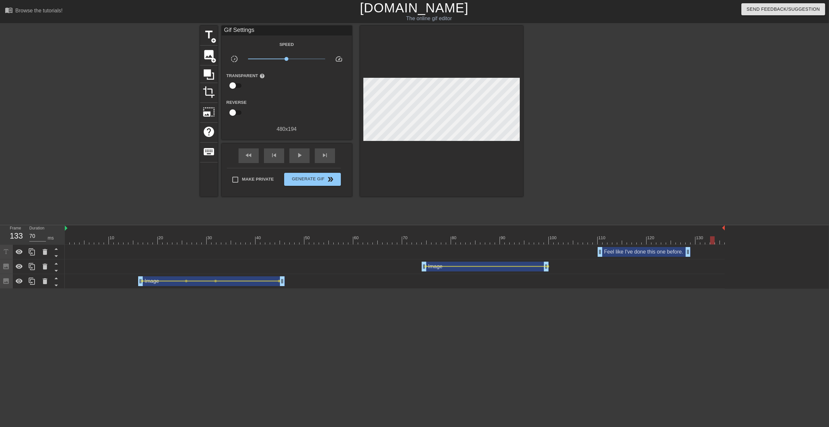
click at [421, 204] on div at bounding box center [395, 241] width 660 height 8
type input "70"
click at [421, 204] on div at bounding box center [395, 241] width 660 height 8
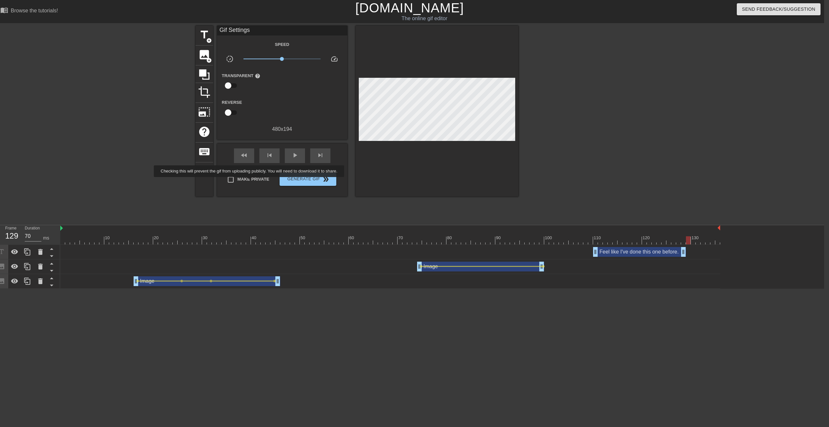
click at [254, 182] on span "Make Private" at bounding box center [253, 179] width 32 height 7
click at [237, 182] on input "Make Private" at bounding box center [231, 180] width 14 height 14
checkbox input "true"
click at [303, 180] on span "Generate Gif double_arrow" at bounding box center [307, 180] width 51 height 8
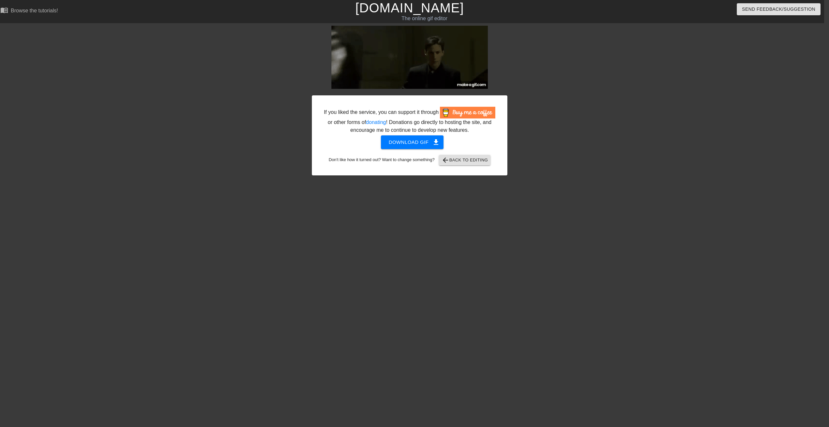
scroll to position [0, 5]
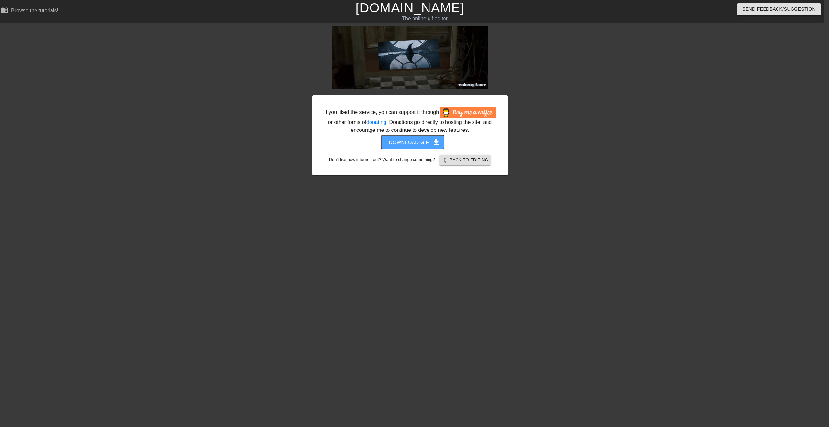
click at [400, 147] on span "Download gif get_app" at bounding box center [412, 142] width 47 height 8
